Goal: Task Accomplishment & Management: Manage account settings

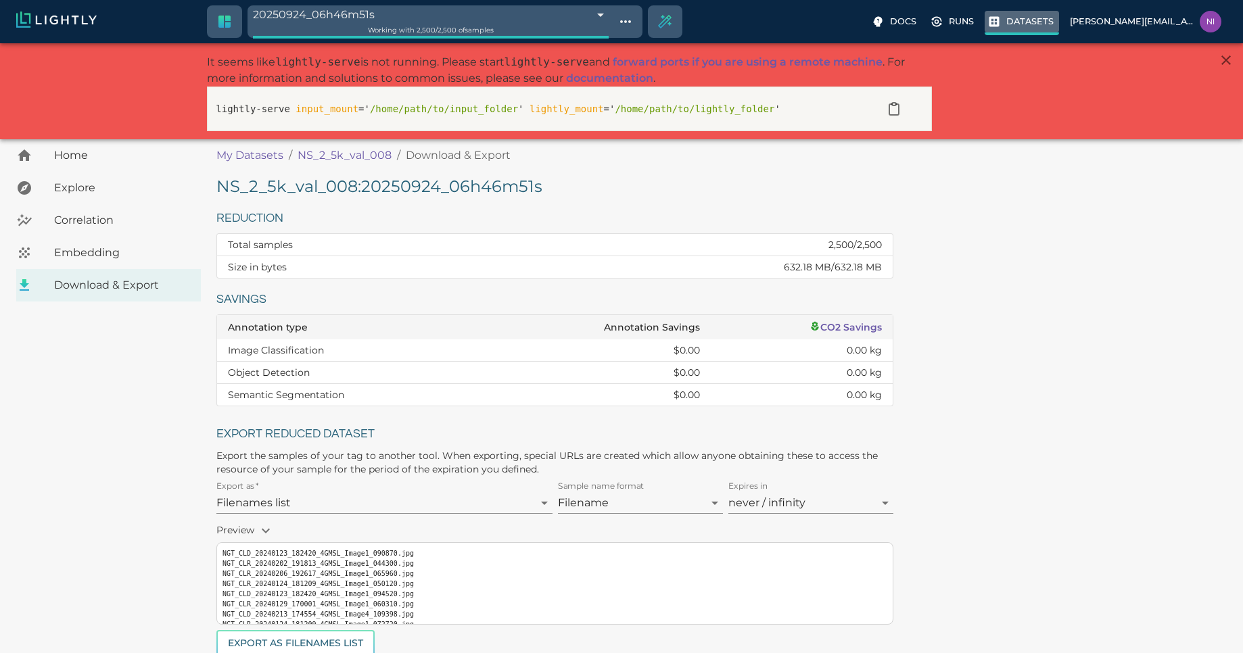
click at [1045, 22] on p "Datasets" at bounding box center [1029, 21] width 47 height 13
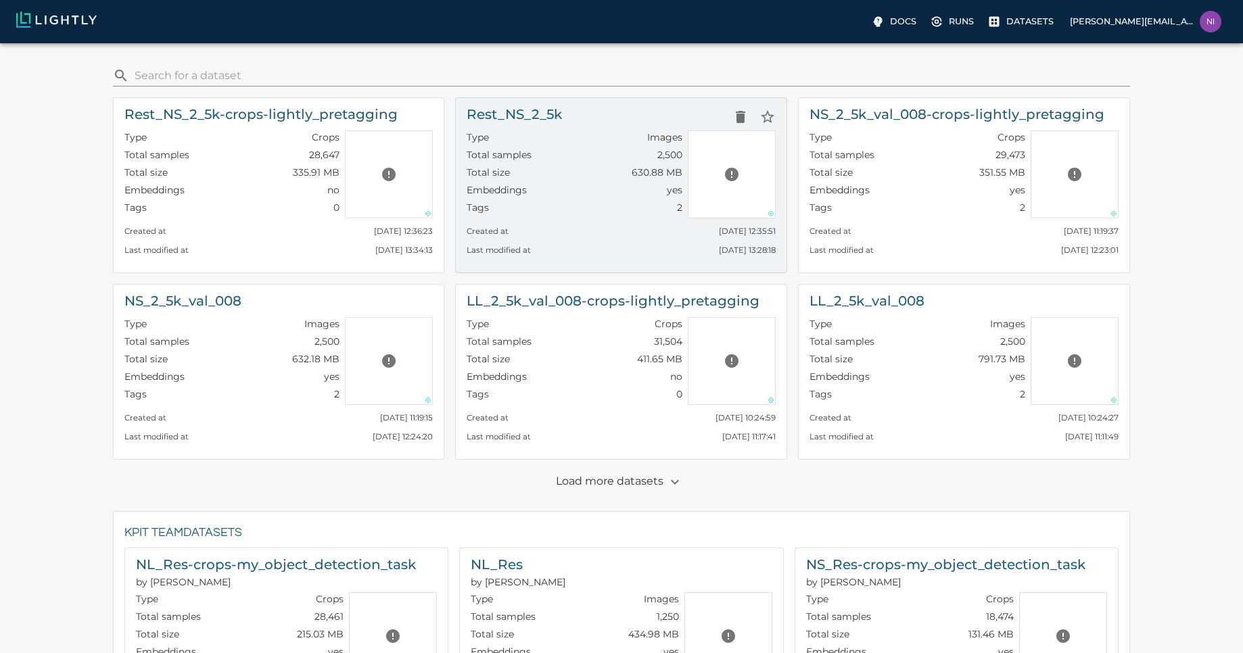
click at [554, 108] on h6 "Rest_NS_2_5k" at bounding box center [514, 114] width 95 height 22
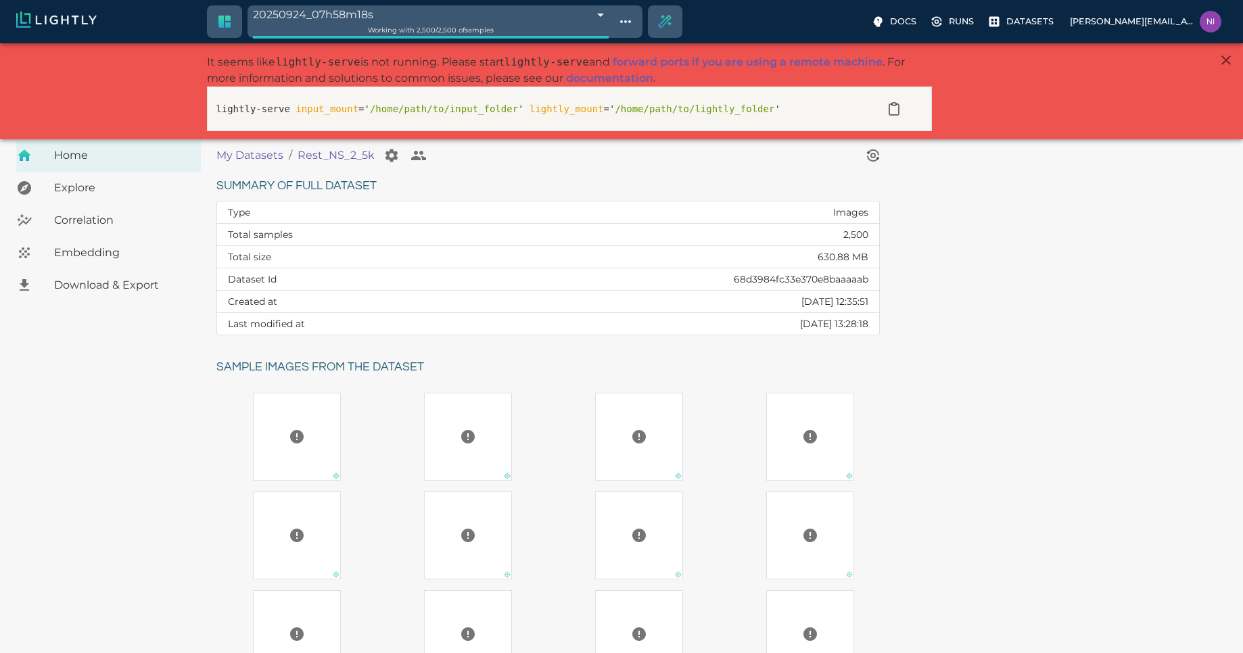
click at [139, 285] on span "Download & Export" at bounding box center [122, 285] width 136 height 16
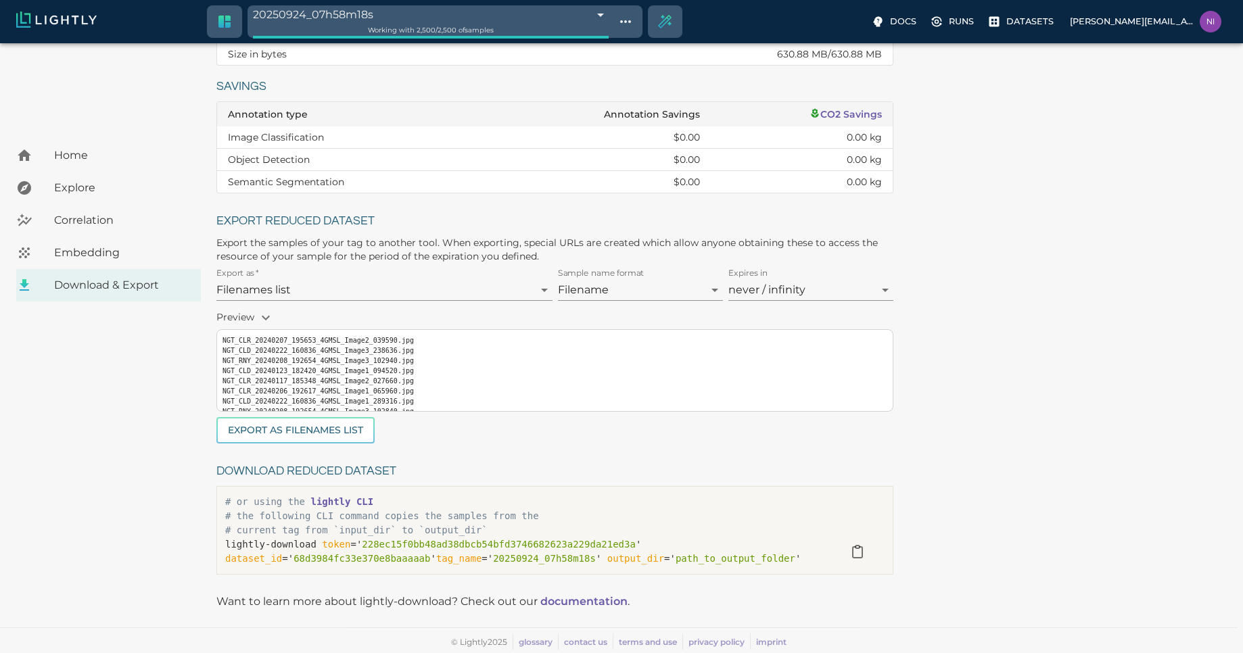
scroll to position [31, 0]
click at [317, 434] on button "Export as Filenames list" at bounding box center [295, 430] width 158 height 26
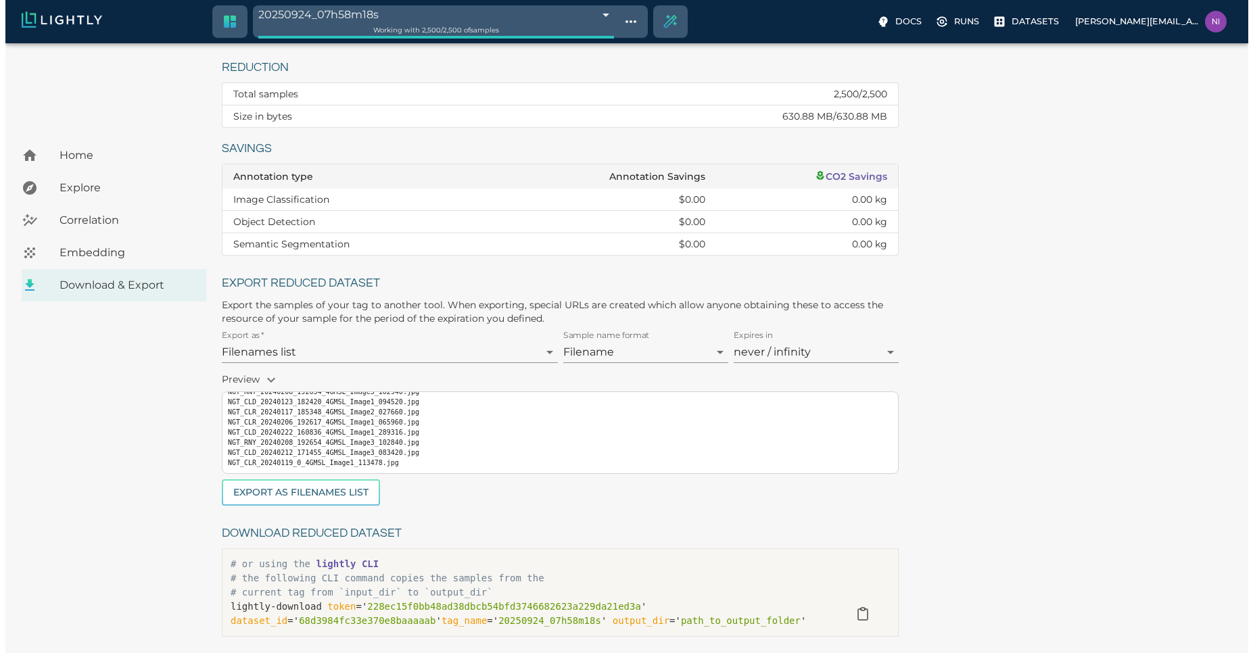
scroll to position [0, 0]
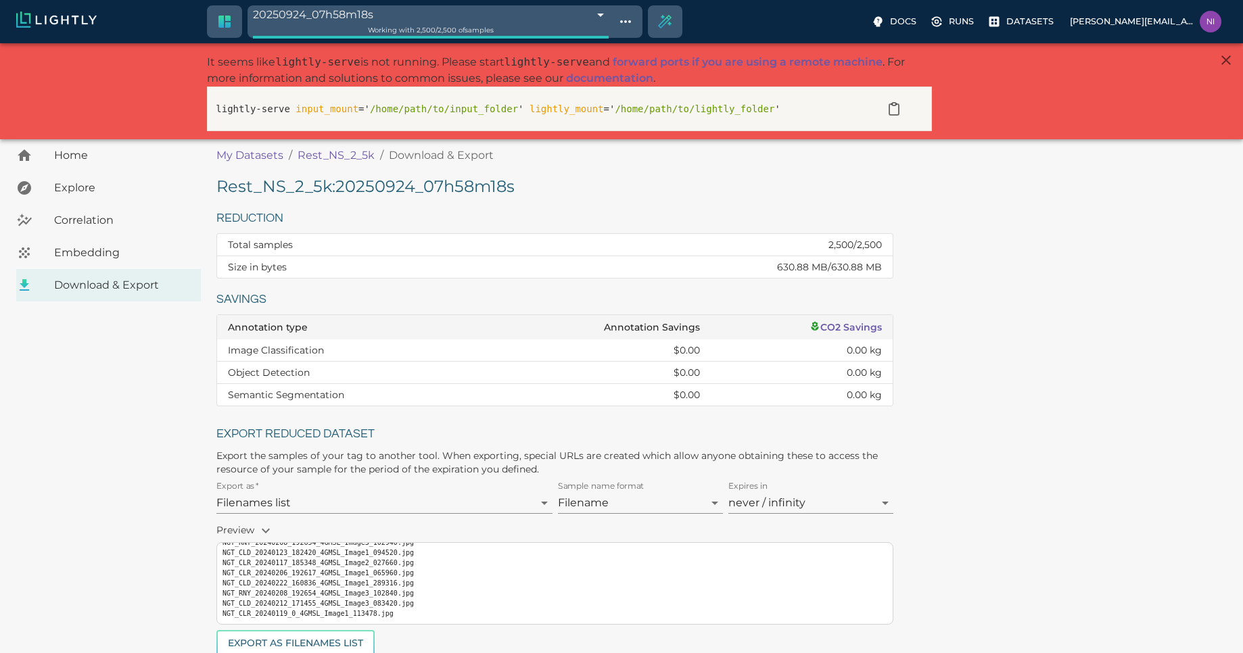
click at [1073, 409] on div "Rest_NS_2_5k : 20250924_07h58m18s Reduction Total samples 2,500 / 2,500 Size in…" at bounding box center [724, 485] width 1016 height 619
click at [1032, 20] on p "Datasets" at bounding box center [1029, 21] width 47 height 13
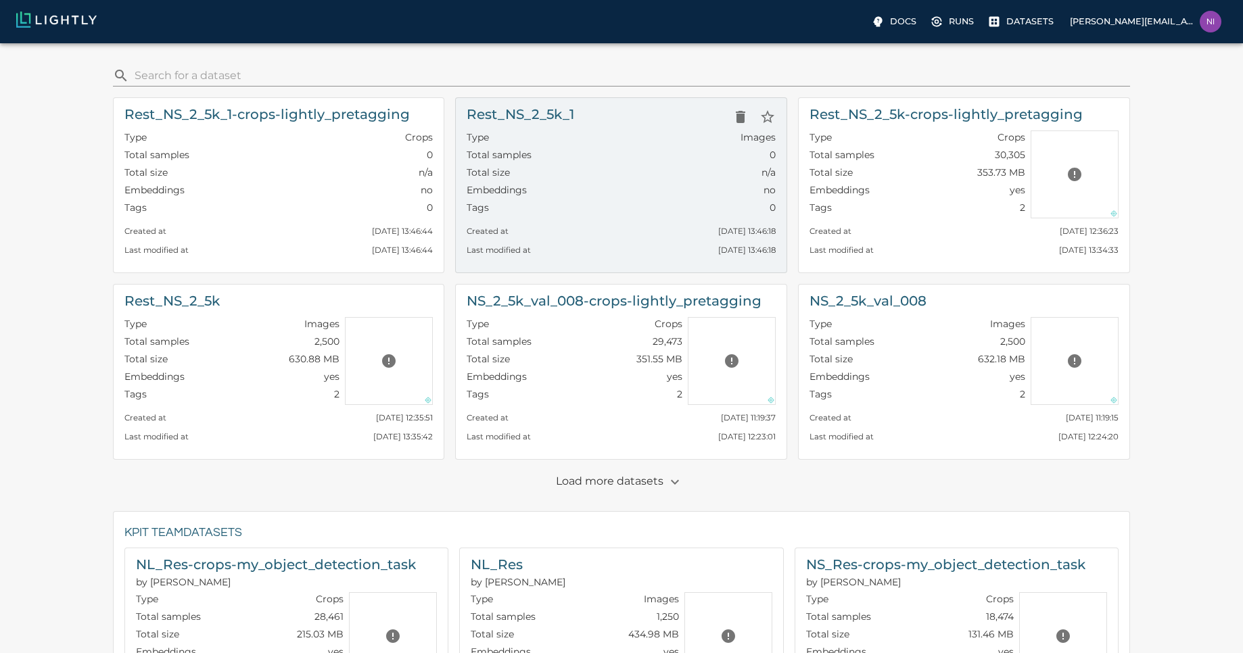
click at [602, 120] on div "Rest_NS_2_5k_1" at bounding box center [621, 116] width 309 height 27
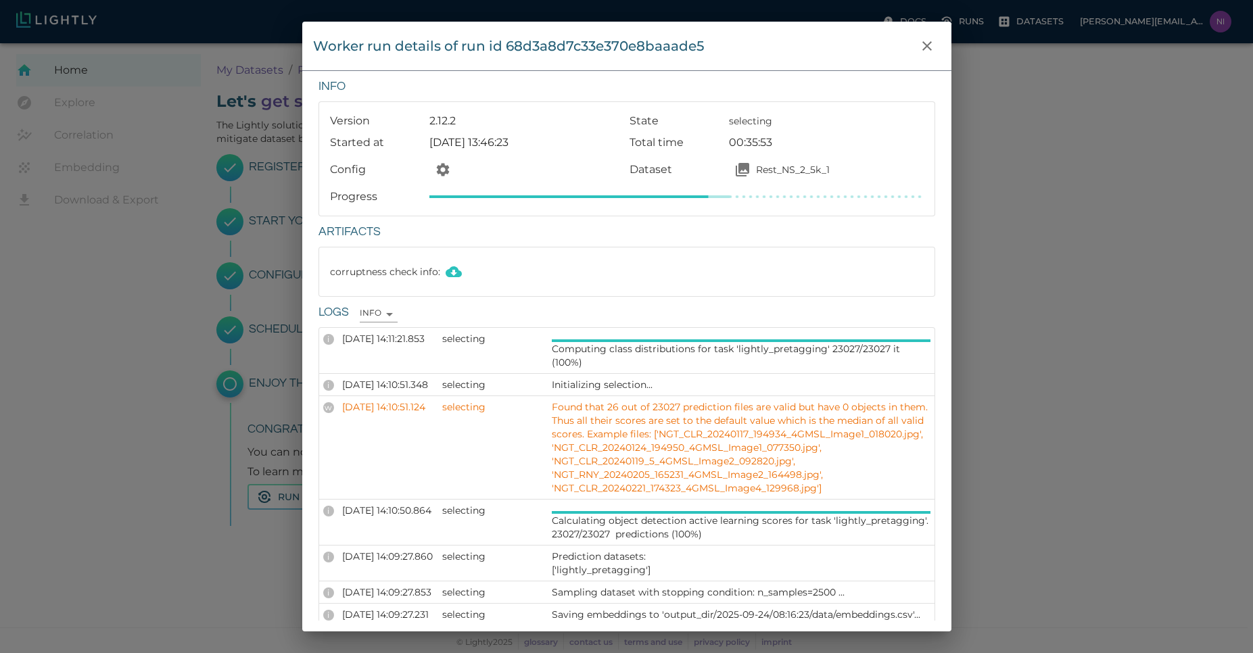
click at [1002, 299] on div "Worker run details of run id 68d3a8d7c33e370e8baaade5 Info Version 2.12.2 State…" at bounding box center [626, 326] width 1253 height 653
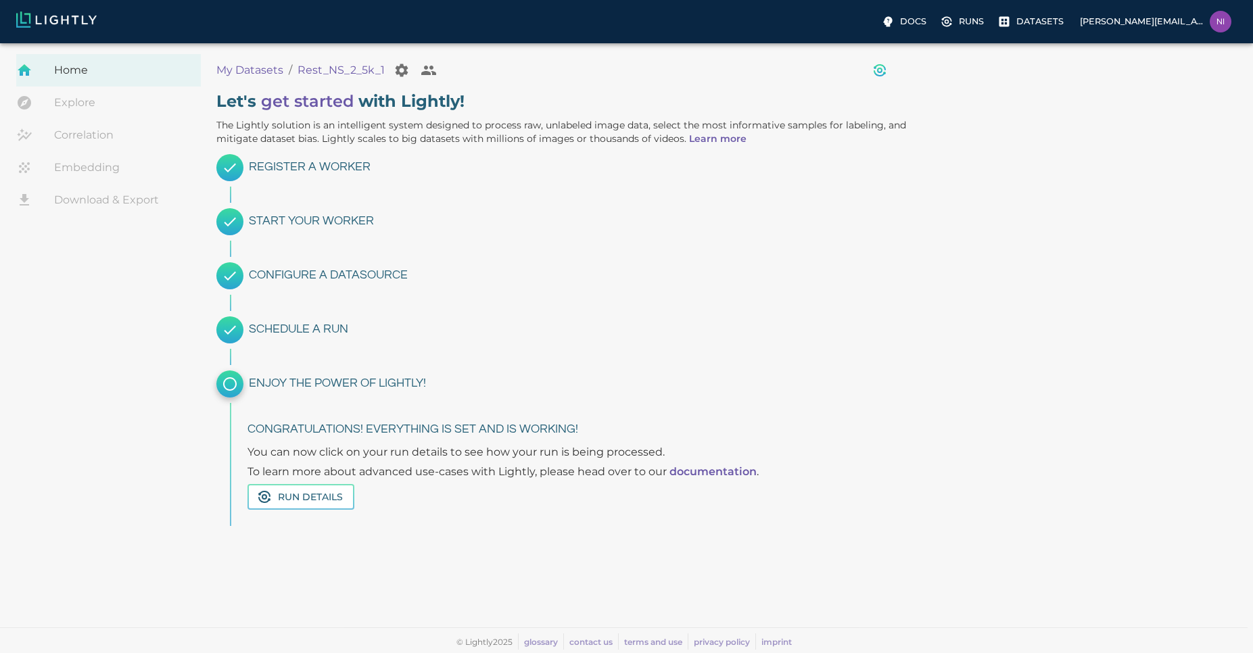
click at [880, 71] on icon "View worker run detail" at bounding box center [880, 70] width 4 height 4
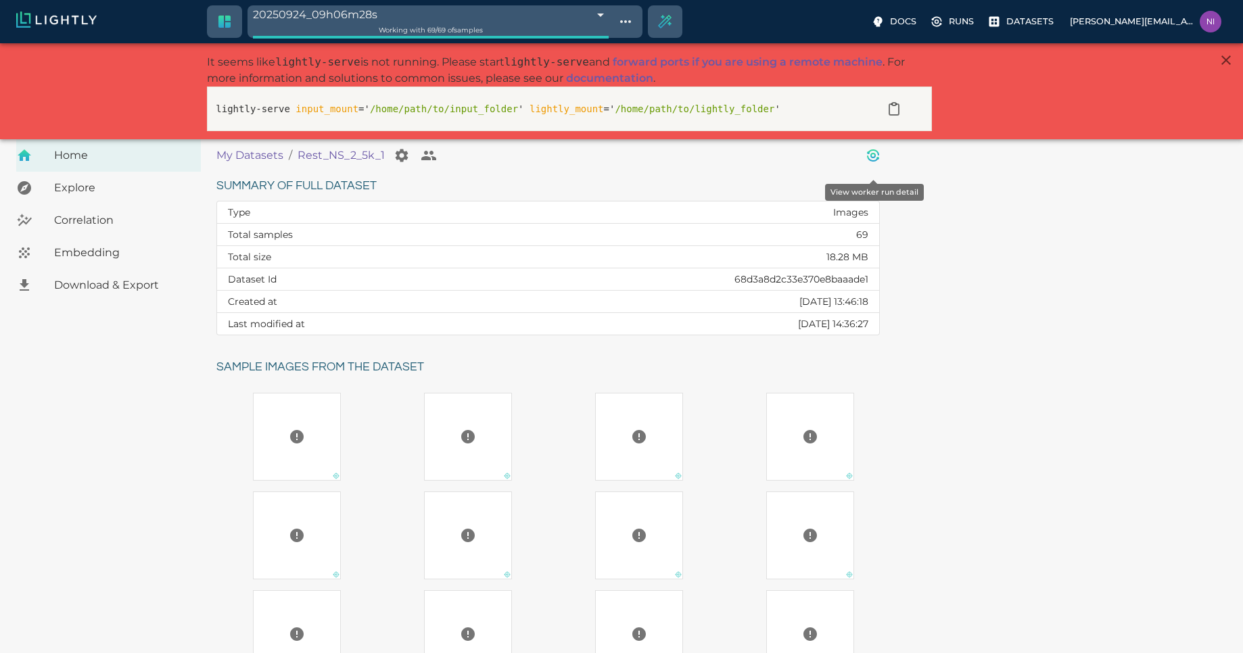
click at [874, 153] on icon "View worker run detail" at bounding box center [873, 155] width 16 height 16
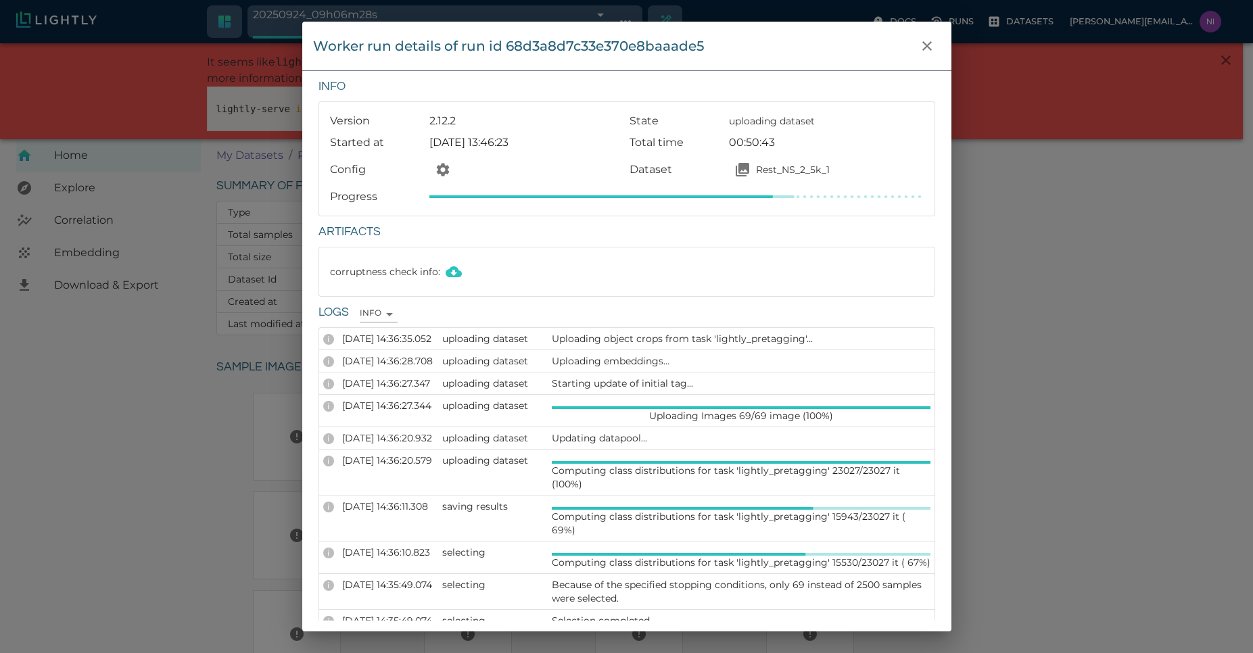
click at [1060, 336] on div "Worker run details of run id 68d3a8d7c33e370e8baaade5 Info Version 2.12.2 State…" at bounding box center [626, 326] width 1253 height 653
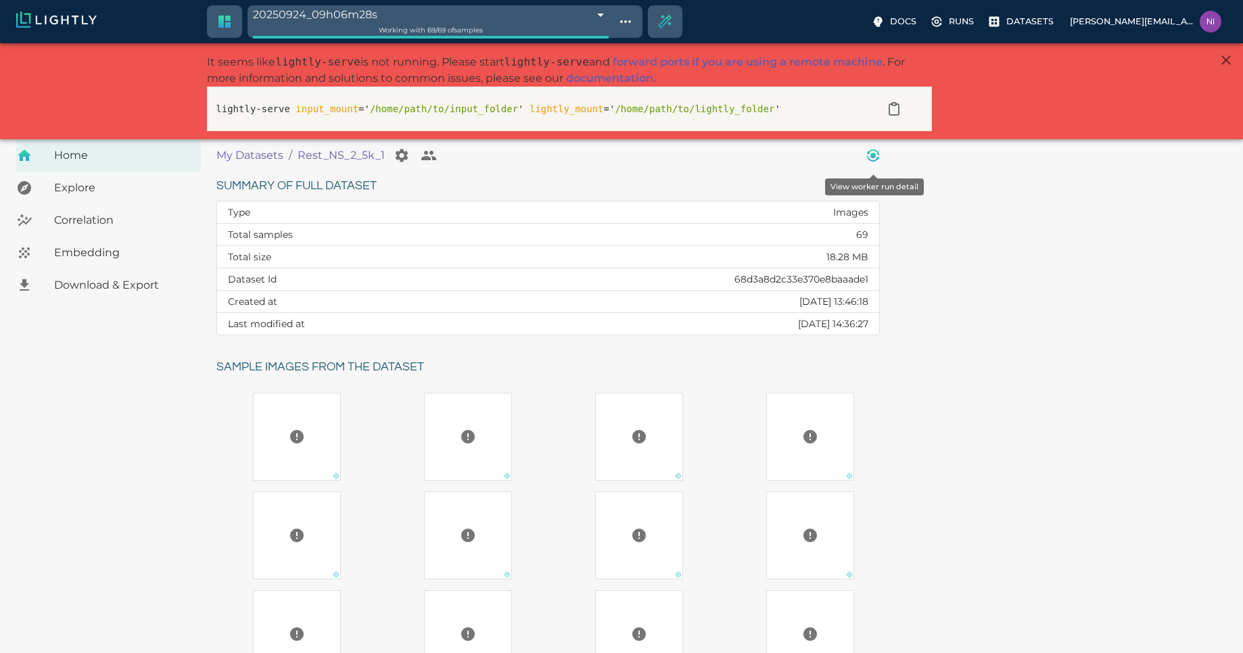
click at [872, 158] on icon "View worker run detail" at bounding box center [872, 155] width 5 height 5
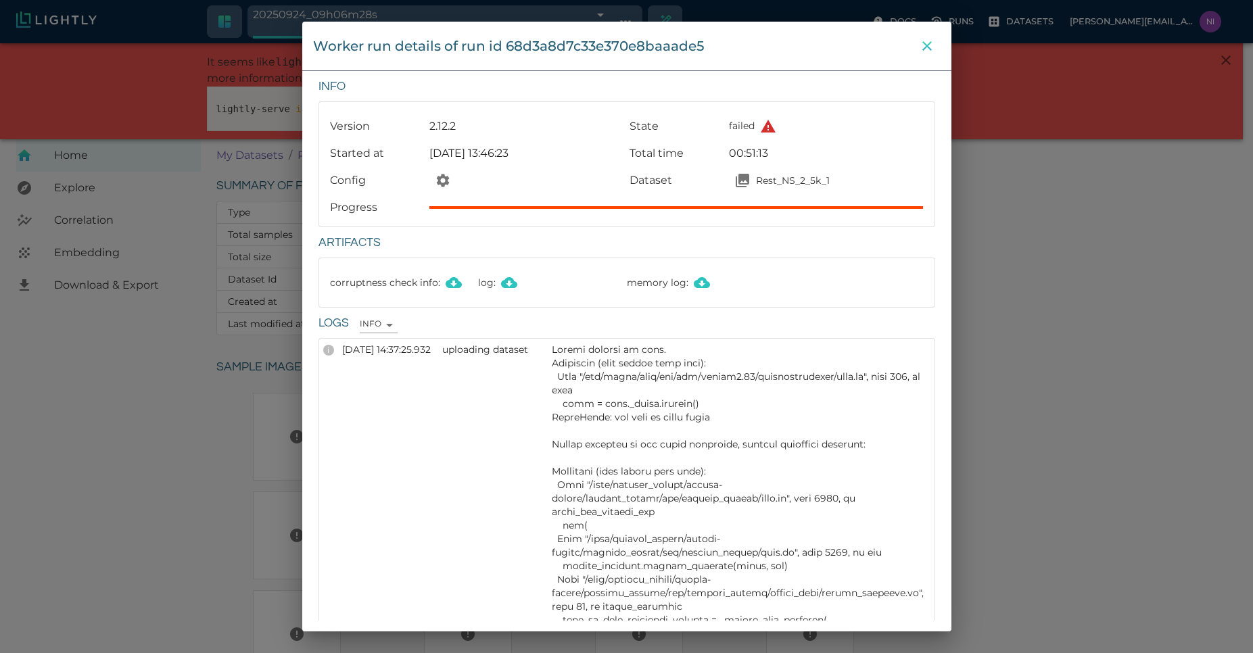
click at [925, 52] on icon "close" at bounding box center [927, 46] width 16 height 16
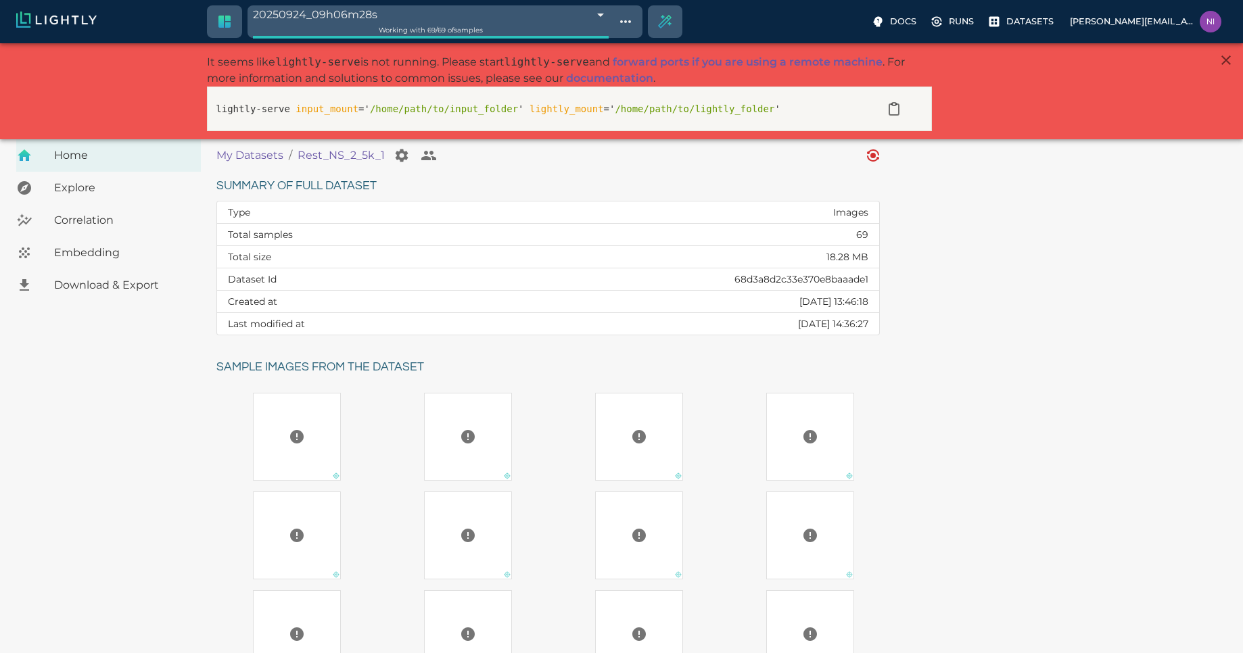
click at [964, 326] on div "Summary of full dataset Type Images Total samples 69 Total size 18.28 MB Datase…" at bounding box center [719, 508] width 1027 height 686
click at [1048, 18] on p "Datasets" at bounding box center [1029, 21] width 47 height 13
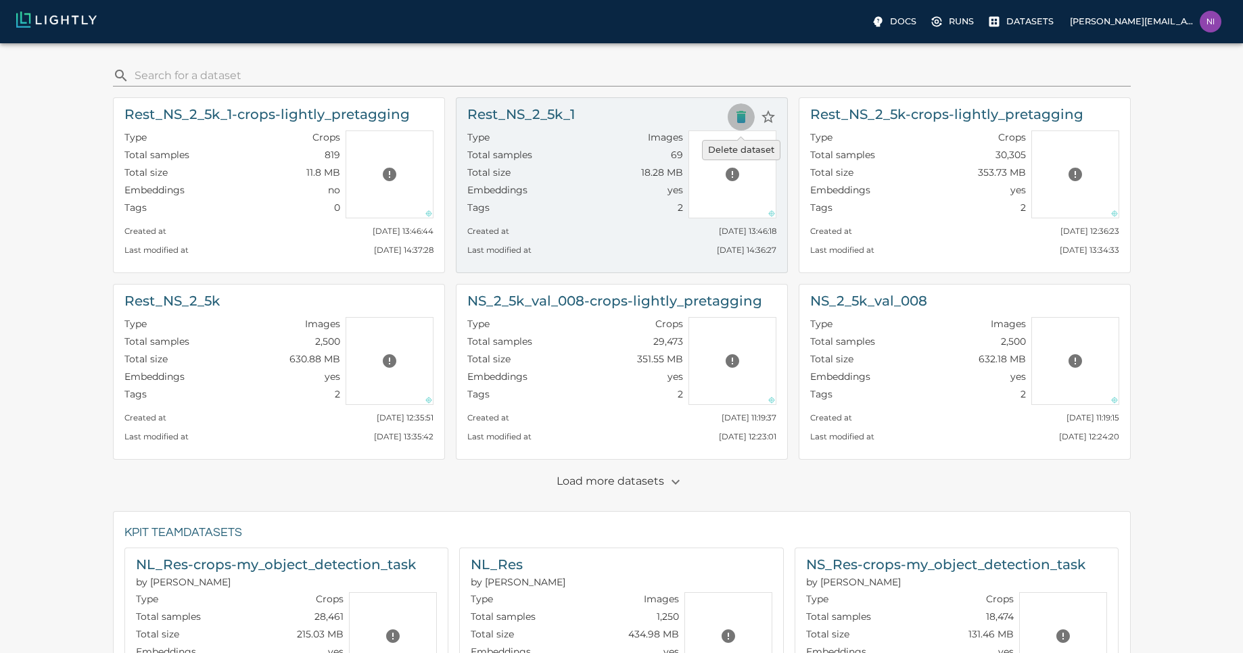
click at [745, 118] on icon "Delete dataset" at bounding box center [740, 117] width 9 height 12
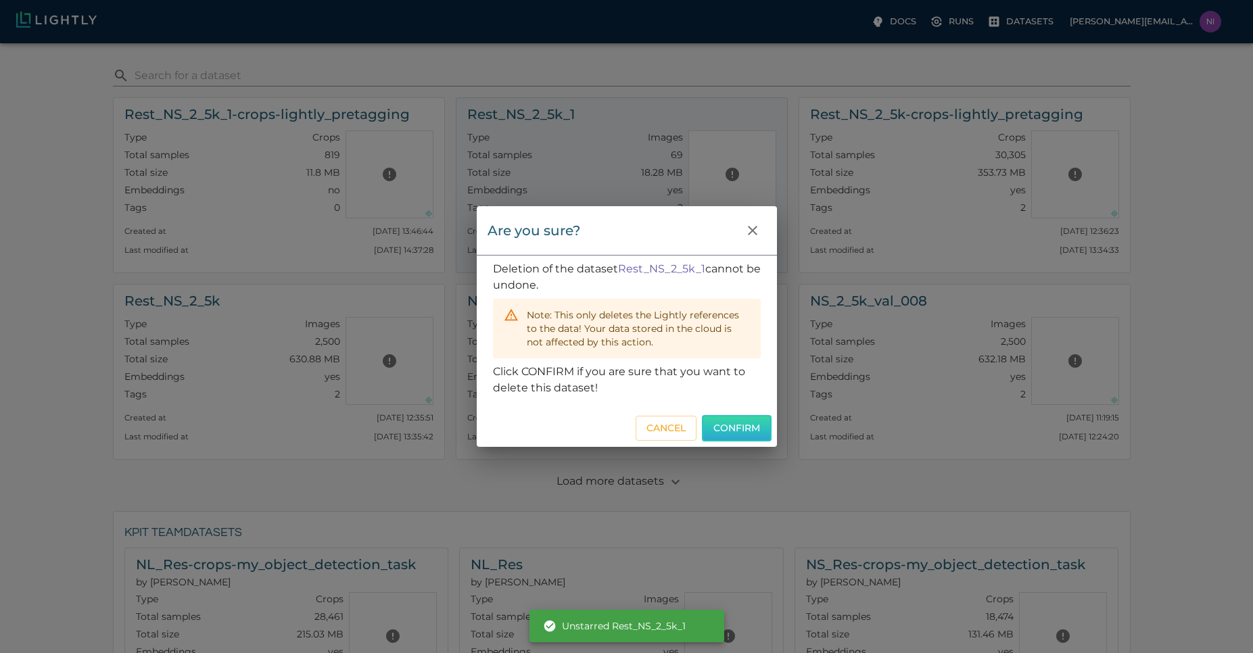
click at [736, 431] on button "Confirm" at bounding box center [737, 428] width 70 height 26
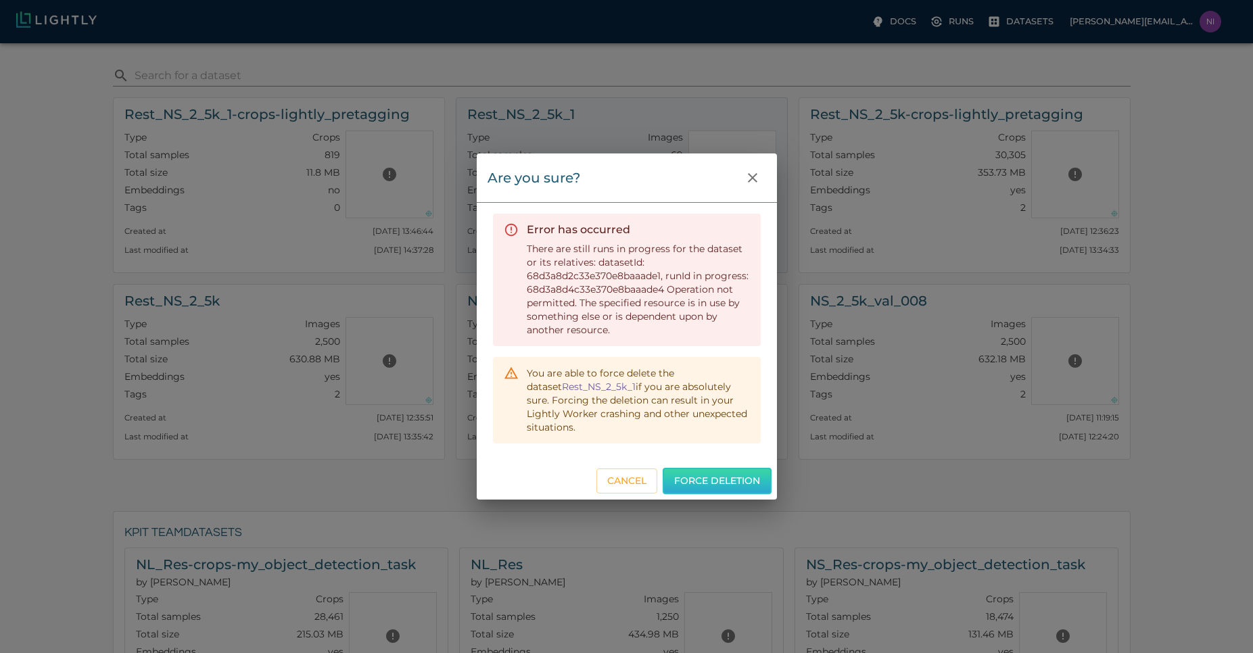
click at [720, 479] on button "Force deletion" at bounding box center [717, 481] width 109 height 26
